Goal: Check status: Check status

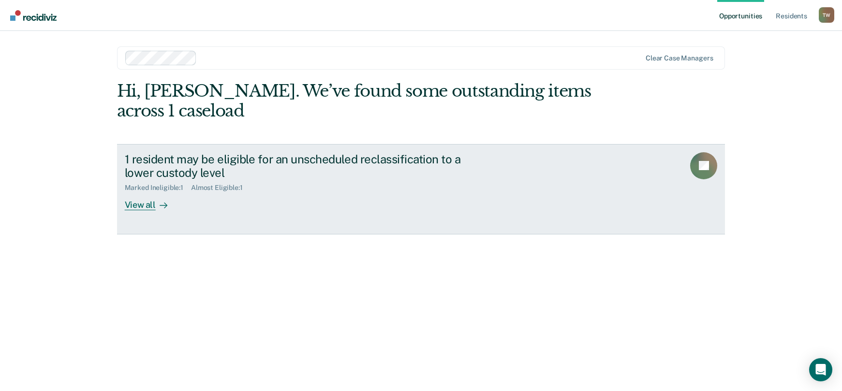
click at [146, 206] on div "View all" at bounding box center [152, 201] width 54 height 19
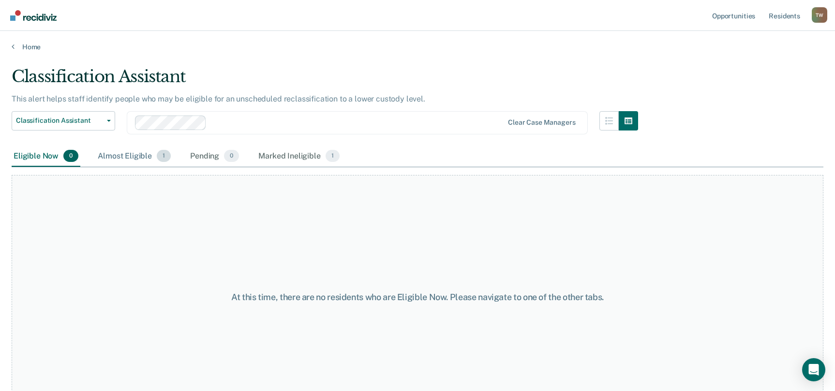
click at [132, 156] on div "Almost Eligible 1" at bounding box center [134, 156] width 77 height 21
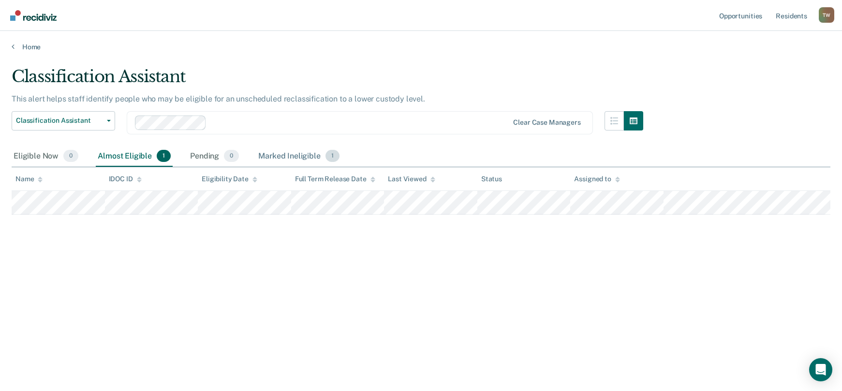
click at [290, 156] on div "Marked Ineligible 1" at bounding box center [298, 156] width 85 height 21
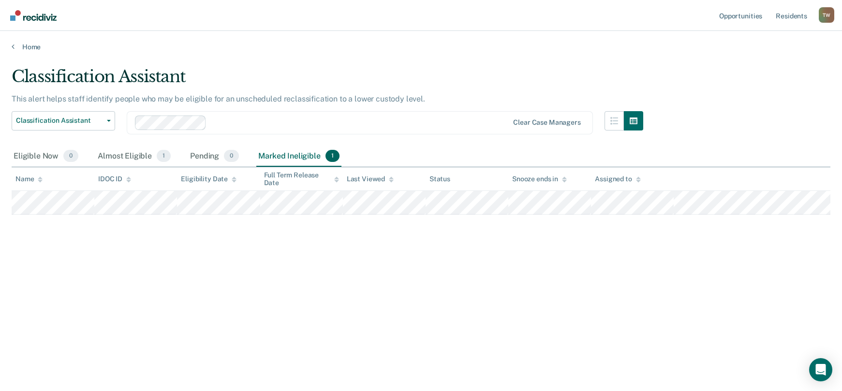
click at [282, 160] on div "Marked Ineligible 1" at bounding box center [298, 156] width 85 height 21
click at [35, 159] on div "Eligible Now 0" at bounding box center [46, 156] width 69 height 21
